Goal: Find specific page/section: Find specific page/section

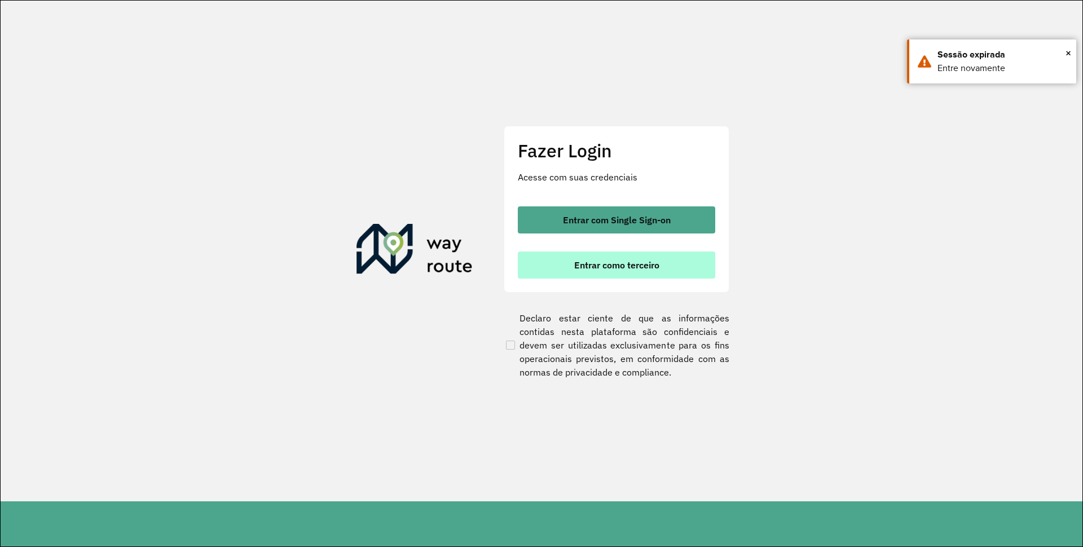
click at [553, 266] on button "Entrar como terceiro" at bounding box center [616, 265] width 197 height 27
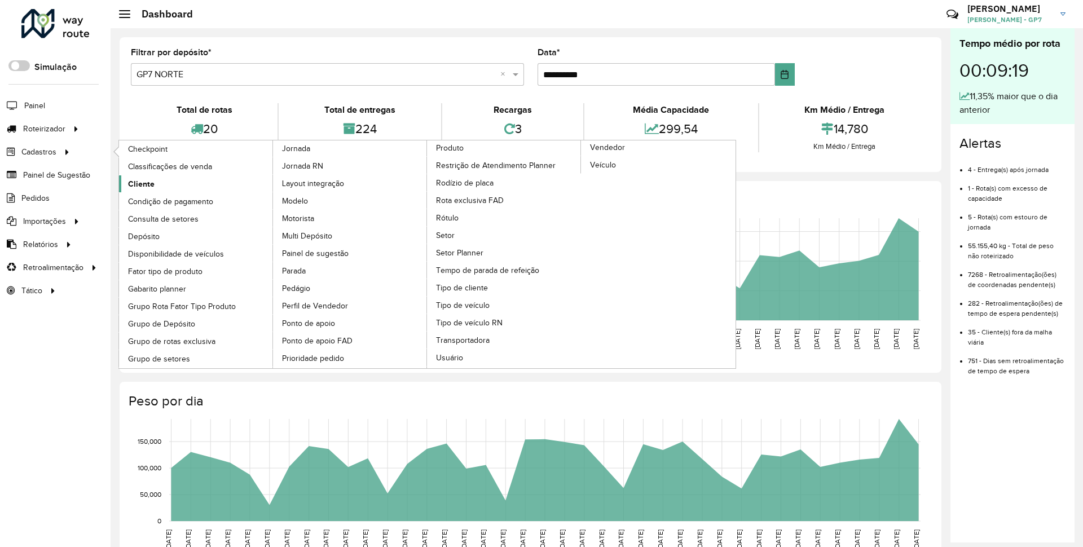
click at [164, 184] on link "Cliente" at bounding box center [196, 183] width 155 height 17
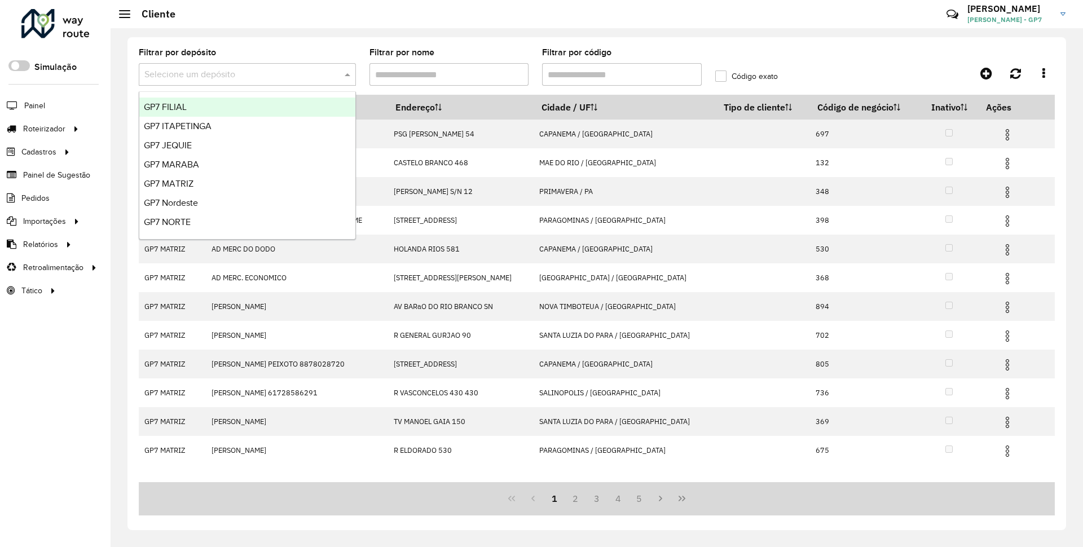
click at [283, 80] on input "text" at bounding box center [235, 75] width 183 height 14
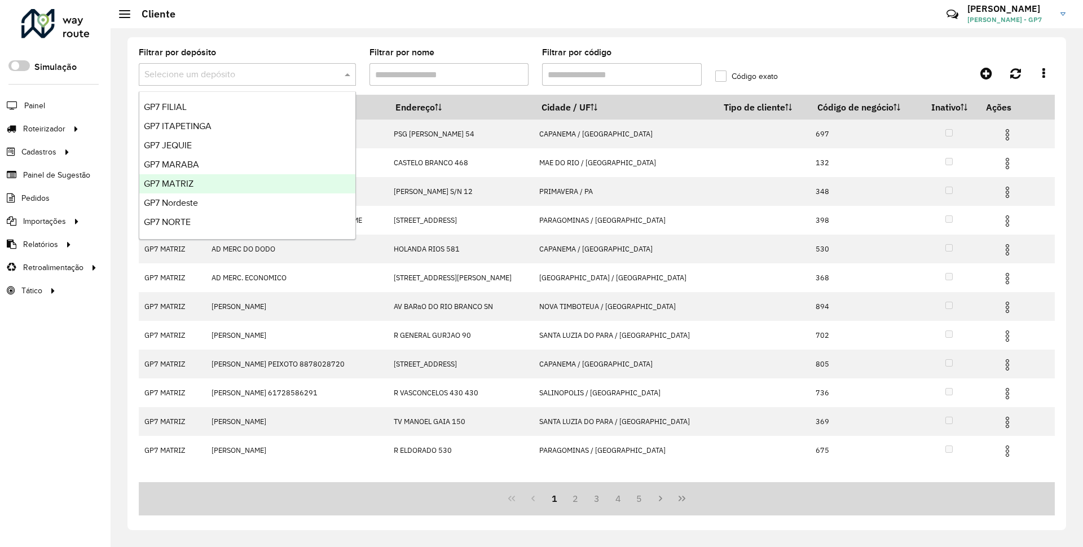
click at [241, 186] on div "GP7 MATRIZ" at bounding box center [247, 183] width 216 height 19
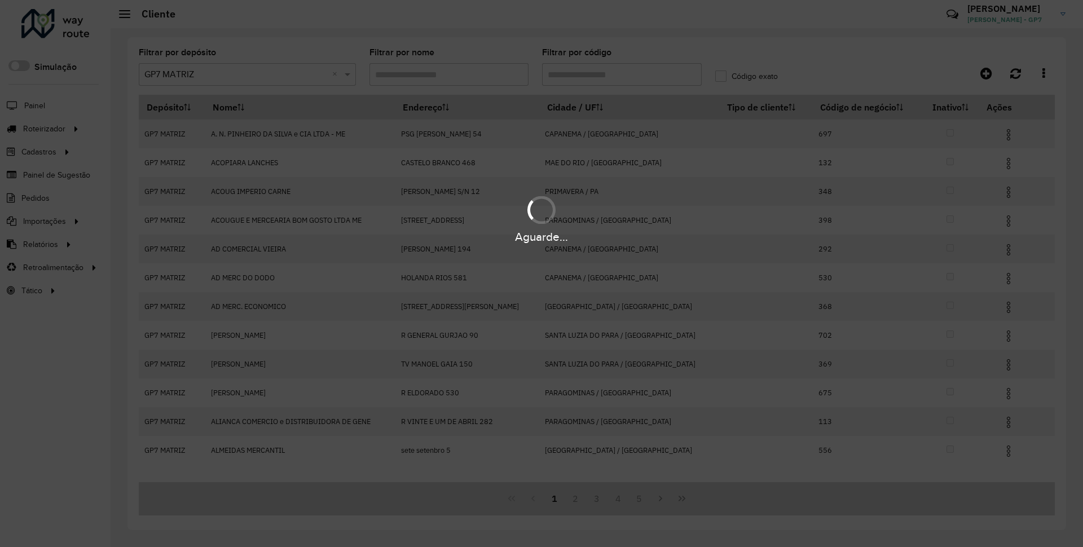
click at [591, 77] on div "Aguarde..." at bounding box center [541, 273] width 1083 height 547
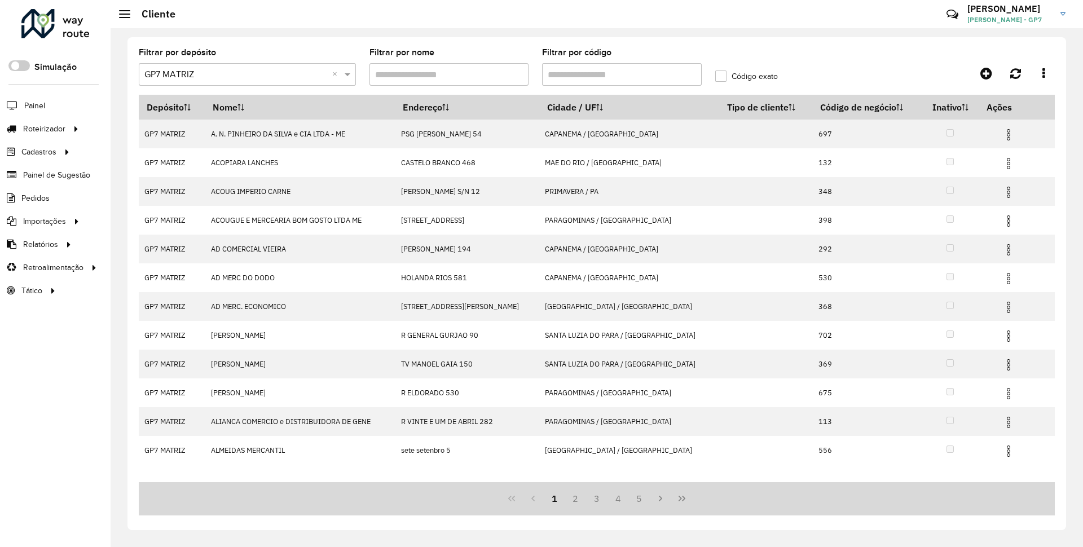
click at [591, 77] on input "Filtrar por código" at bounding box center [622, 74] width 160 height 23
type input "***"
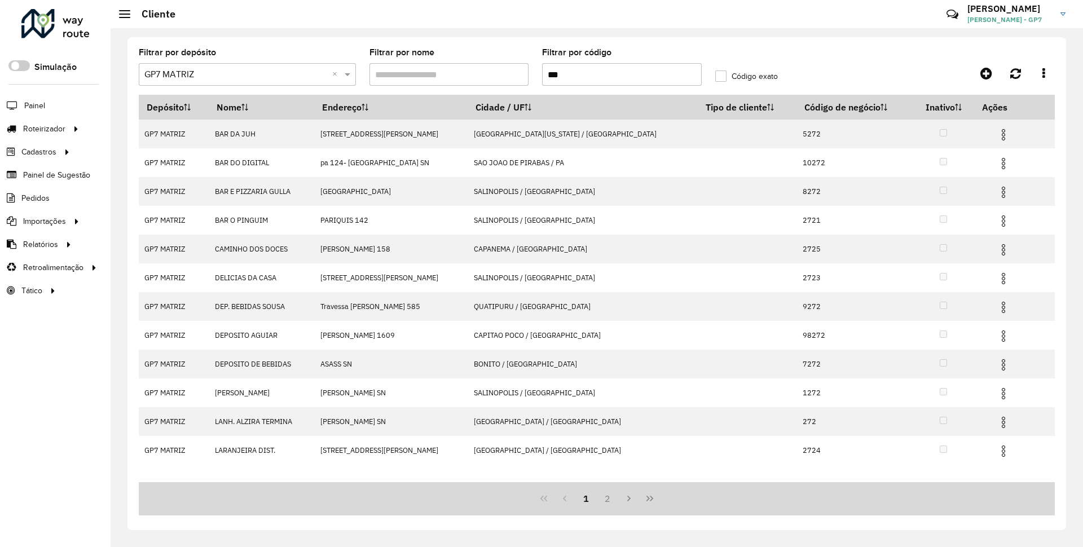
click at [729, 77] on label "Código exato" at bounding box center [746, 77] width 63 height 12
